Goal: Task Accomplishment & Management: Use online tool/utility

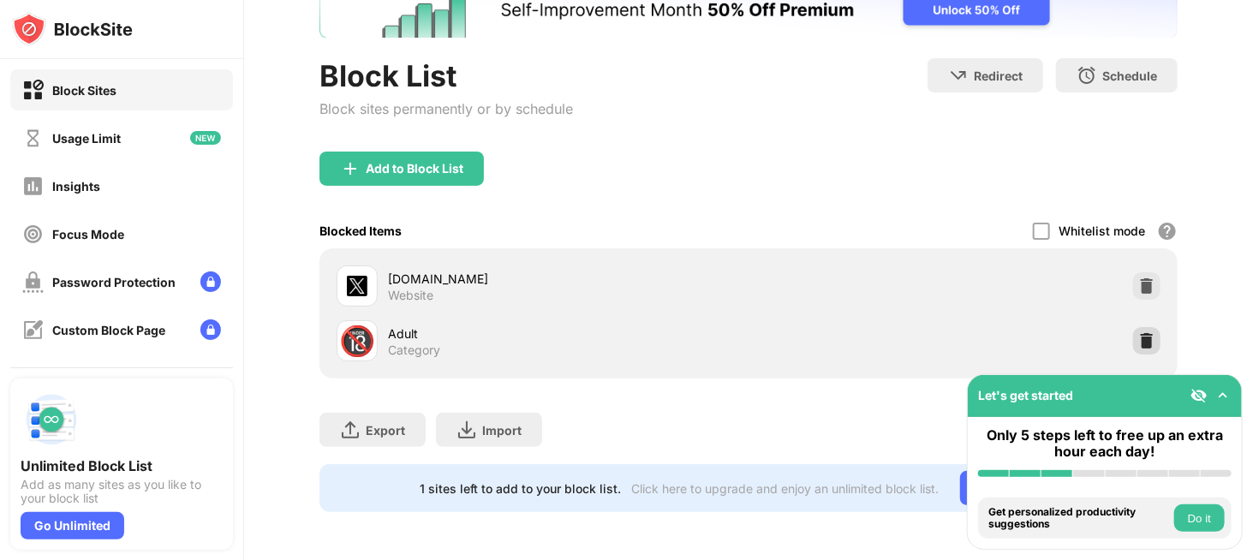
drag, startPoint x: 1135, startPoint y: 326, endPoint x: 1086, endPoint y: 224, distance: 113.0
click at [1138, 332] on img at bounding box center [1146, 340] width 17 height 17
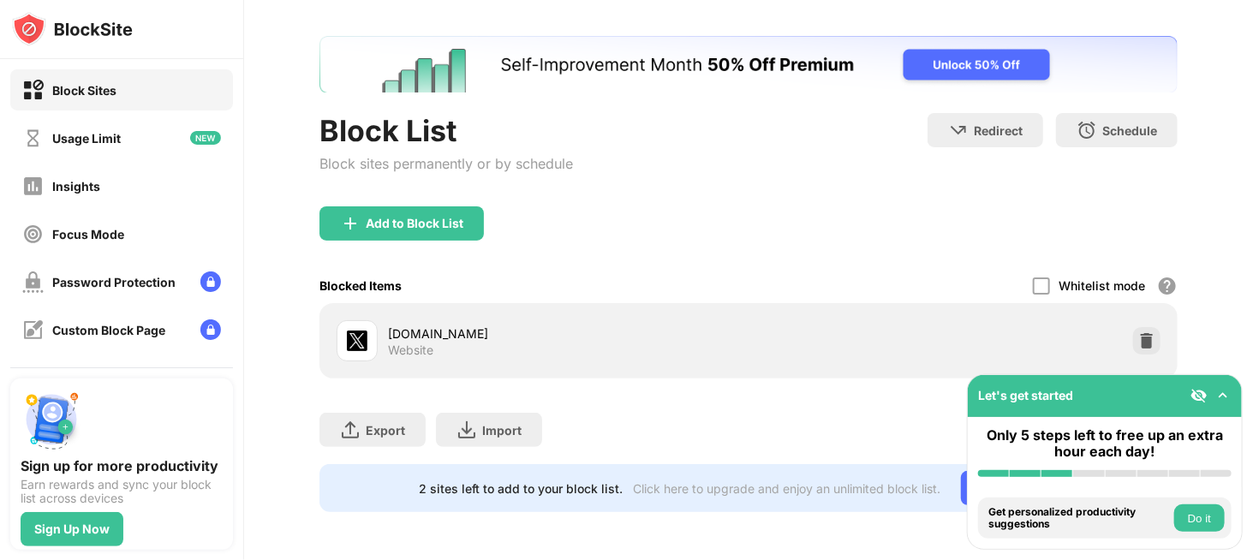
scroll to position [83, 0]
click at [1138, 332] on img at bounding box center [1146, 340] width 17 height 17
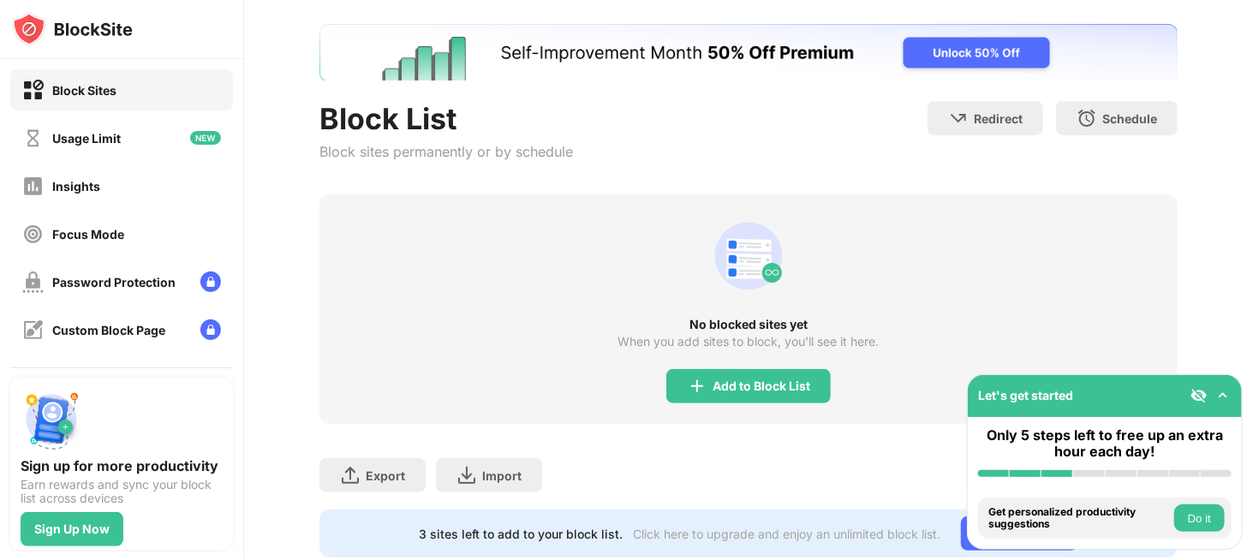
scroll to position [0, 0]
